Goal: Information Seeking & Learning: Learn about a topic

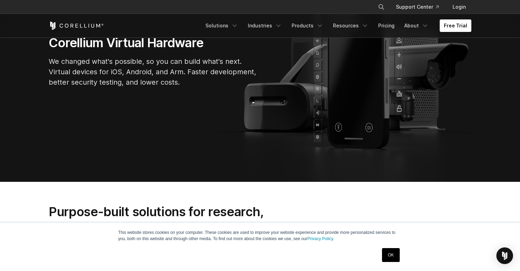
scroll to position [113, 0]
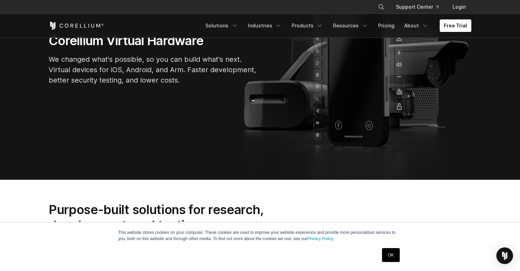
click at [392, 252] on link "OK" at bounding box center [391, 255] width 18 height 14
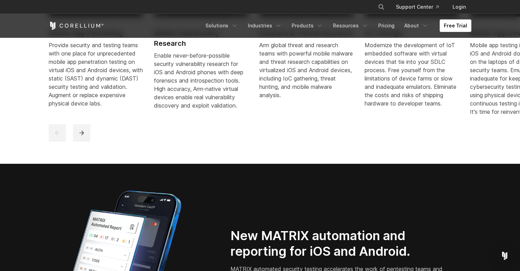
scroll to position [425, 0]
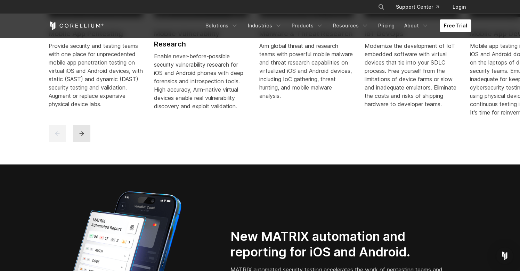
click at [85, 142] on button "next" at bounding box center [81, 133] width 17 height 17
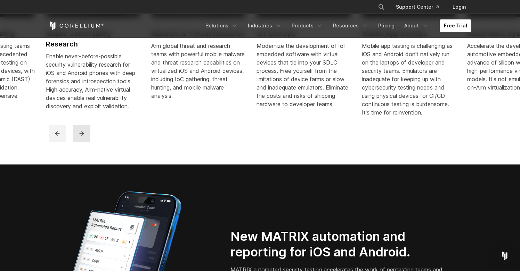
click at [85, 142] on button "next" at bounding box center [81, 133] width 17 height 17
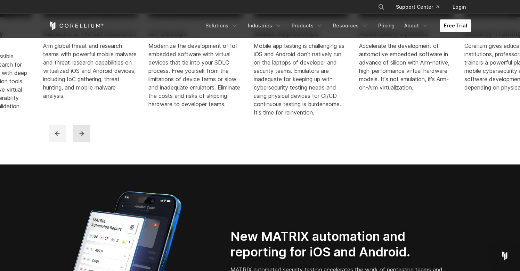
click at [85, 142] on button "next" at bounding box center [81, 133] width 17 height 17
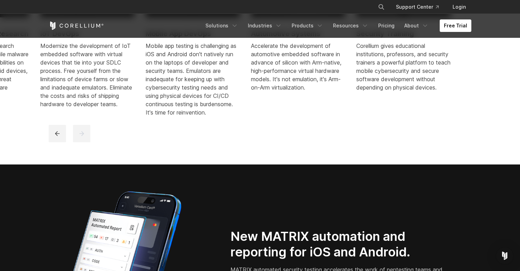
click at [280, 92] on p "Accelerate the development of automotive embedded software in advance of silico…" at bounding box center [298, 67] width 94 height 50
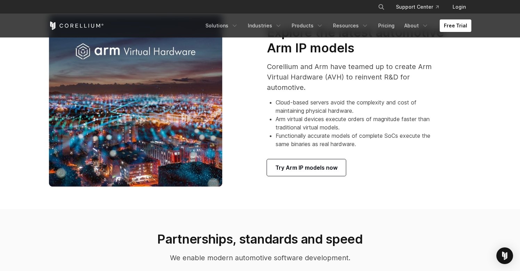
scroll to position [403, 0]
click at [302, 172] on span "Try Arm IP models now" at bounding box center [306, 167] width 62 height 8
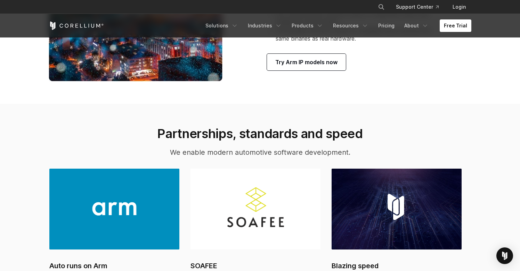
click at [365, 26] on li "Arm virtual devices execute orders of magnitude faster than traditional virtual…" at bounding box center [360, 17] width 169 height 17
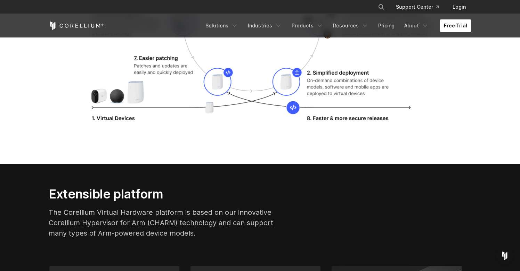
scroll to position [1271, 0]
